Goal: Task Accomplishment & Management: Use online tool/utility

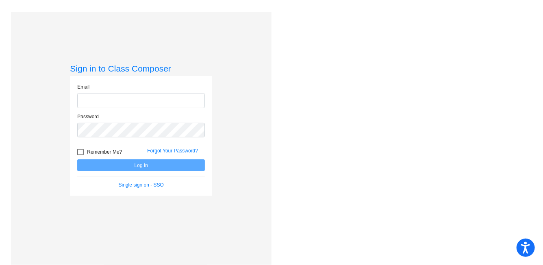
type input "[EMAIL_ADDRESS][DOMAIN_NAME]"
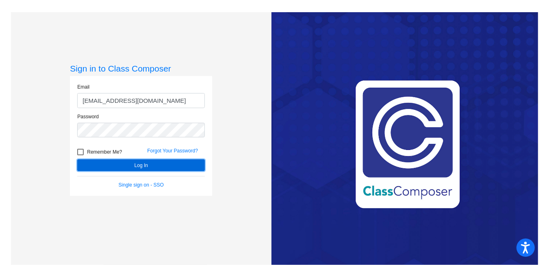
click at [135, 170] on button "Log In" at bounding box center [141, 165] width 128 height 12
click at [131, 163] on button "Log In" at bounding box center [141, 165] width 128 height 12
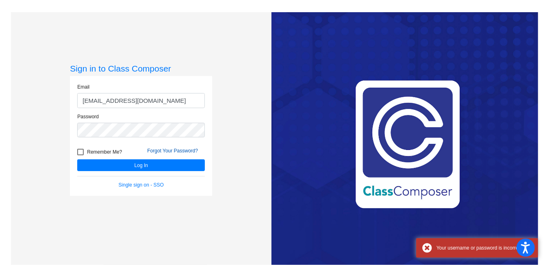
click at [160, 150] on link "Forgot Your Password?" at bounding box center [172, 151] width 51 height 6
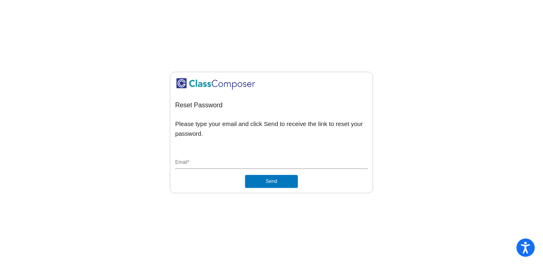
click at [234, 160] on input "Email *" at bounding box center [271, 162] width 193 height 7
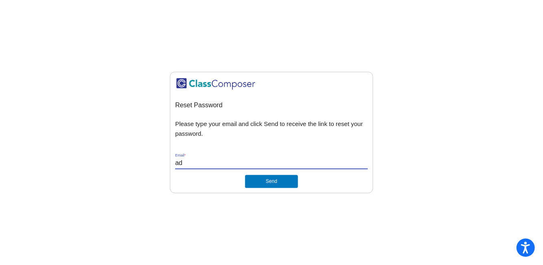
type input "[EMAIL_ADDRESS][DOMAIN_NAME]"
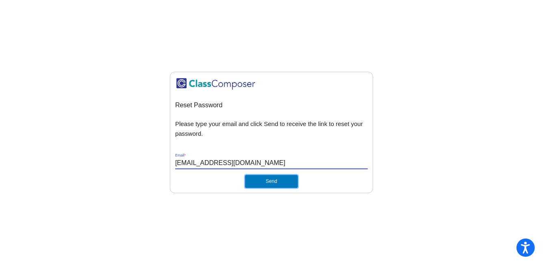
click at [255, 181] on button "Send" at bounding box center [271, 181] width 53 height 13
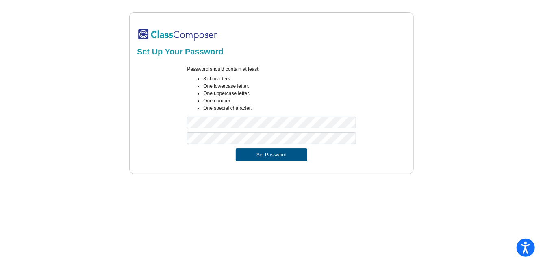
click at [282, 156] on button "Set Password" at bounding box center [272, 154] width 72 height 13
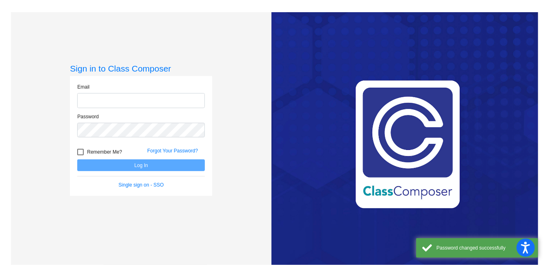
type input "[EMAIL_ADDRESS][DOMAIN_NAME]"
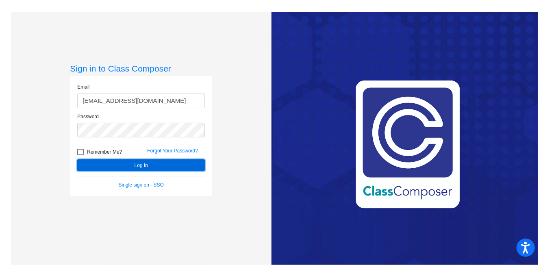
click at [173, 164] on button "Log In" at bounding box center [141, 165] width 128 height 12
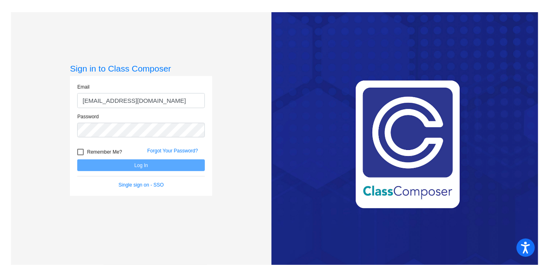
click at [237, 120] on div "Sign in to Class Composer Email adrufke@sd25.org Password Remember Me? Forgot Y…" at bounding box center [141, 144] width 261 height 265
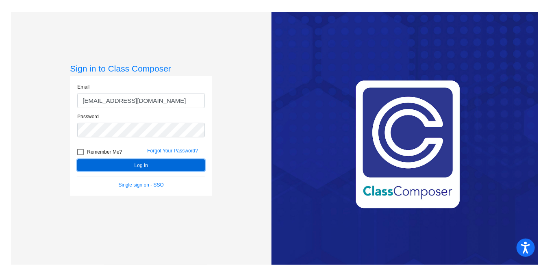
click at [149, 164] on button "Log In" at bounding box center [141, 165] width 128 height 12
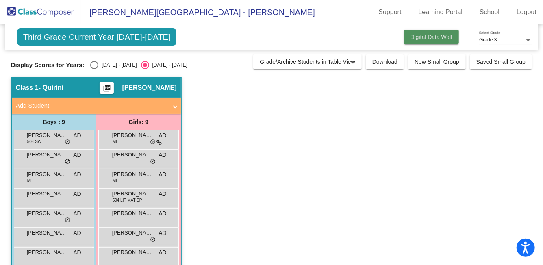
click at [425, 33] on button "Digital Data Wall" at bounding box center [431, 37] width 55 height 15
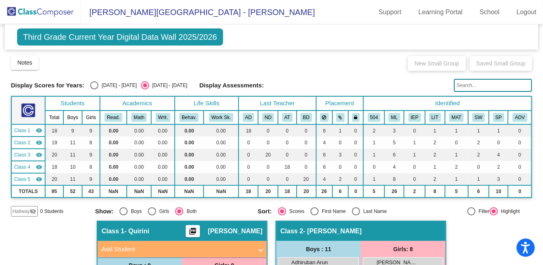
click at [92, 88] on div "Select an option" at bounding box center [94, 85] width 8 height 8
click at [94, 89] on input "2024 - 2025" at bounding box center [94, 89] width 0 height 0
radio input "true"
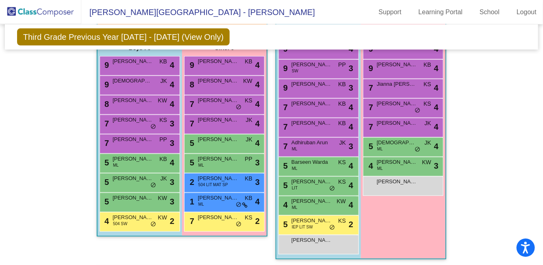
scroll to position [187, 0]
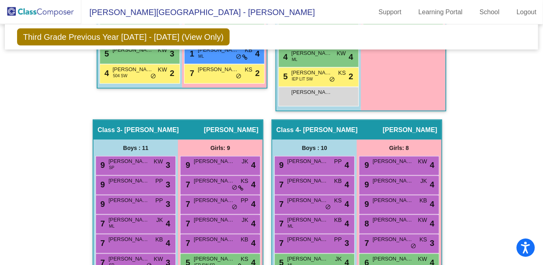
scroll to position [360, 0]
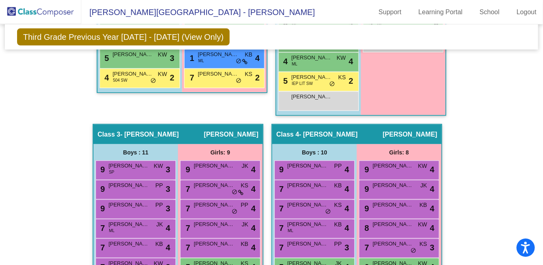
click at [511, 125] on div "Hallway - Hallway Class picture_as_pdf Add Student First Name Last Name Student…" at bounding box center [272, 256] width 522 height 793
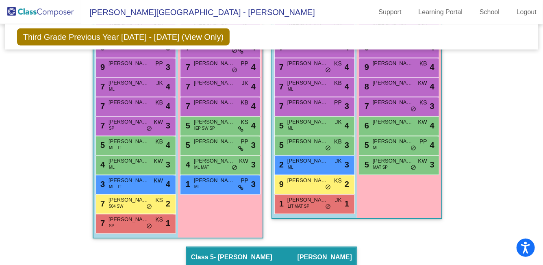
scroll to position [313, 0]
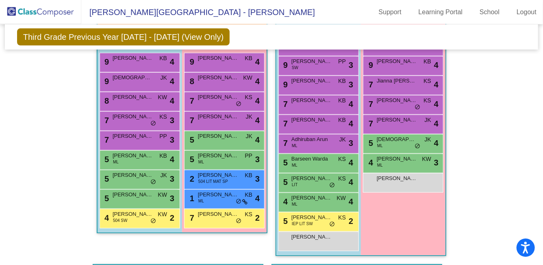
scroll to position [220, 0]
